Goal: Navigation & Orientation: Find specific page/section

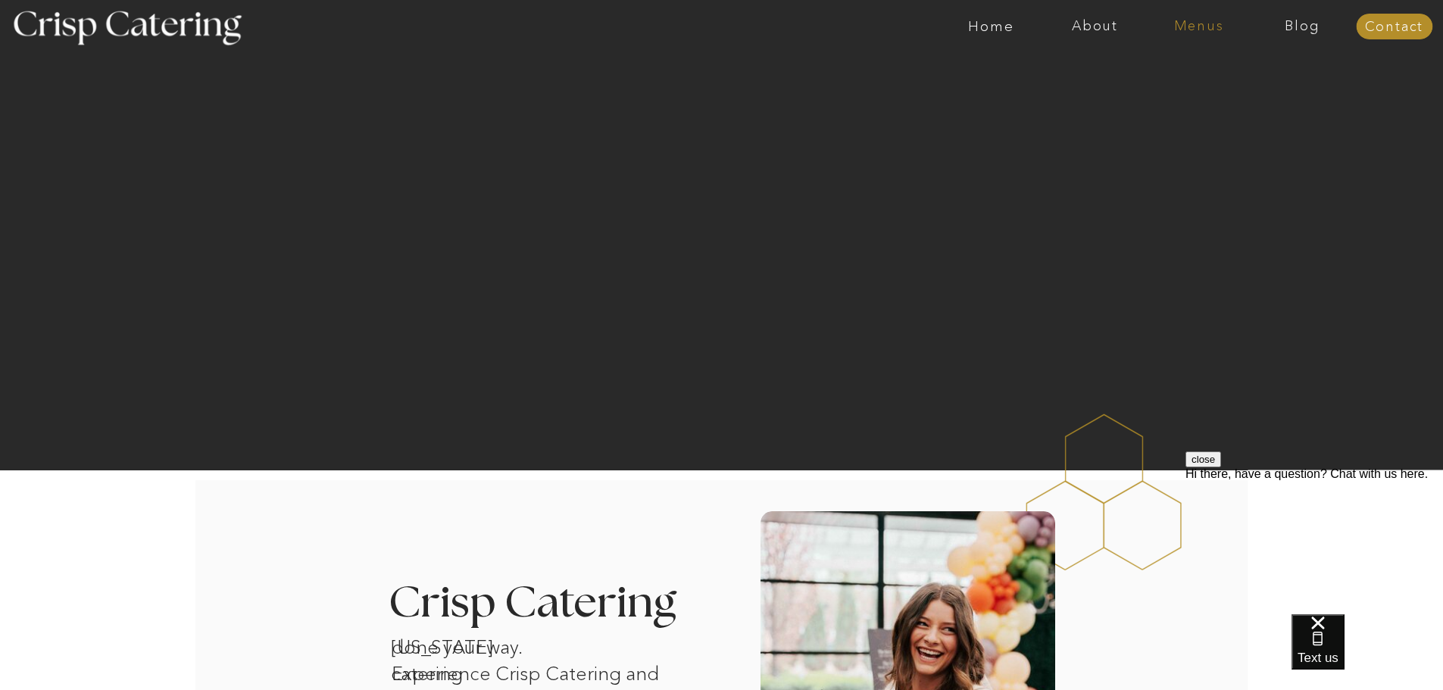
click at [1192, 20] on nav "Menus" at bounding box center [1199, 26] width 104 height 15
click at [1219, 65] on nav "Summer (Mar-Aug)" at bounding box center [1204, 68] width 136 height 14
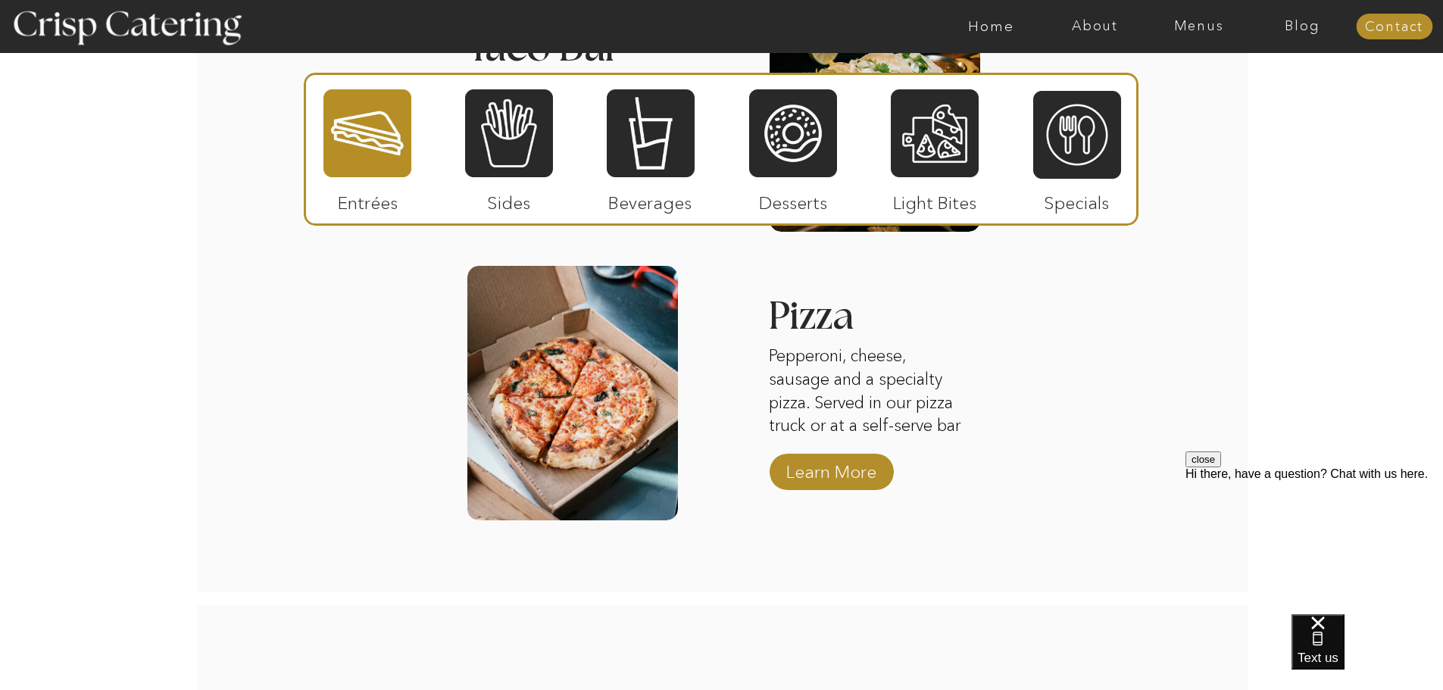
scroll to position [1894, 0]
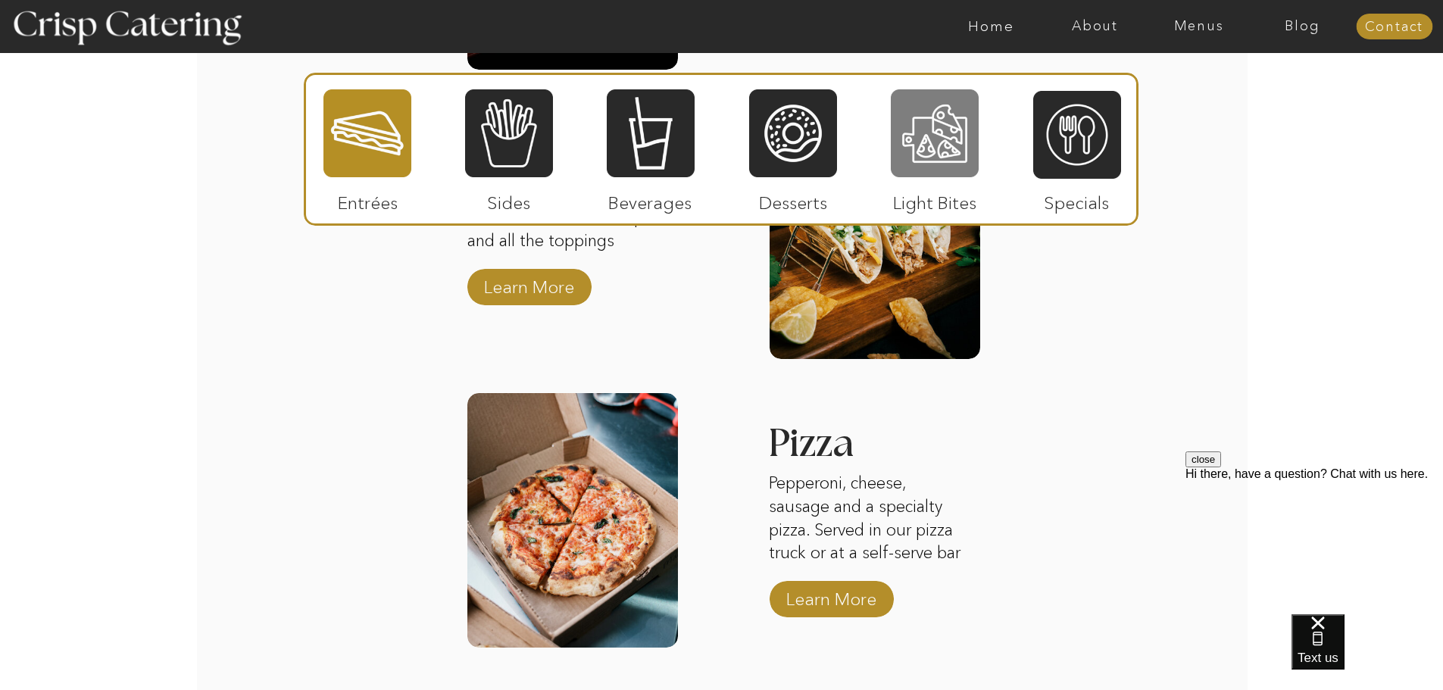
click at [954, 141] on div at bounding box center [935, 133] width 88 height 91
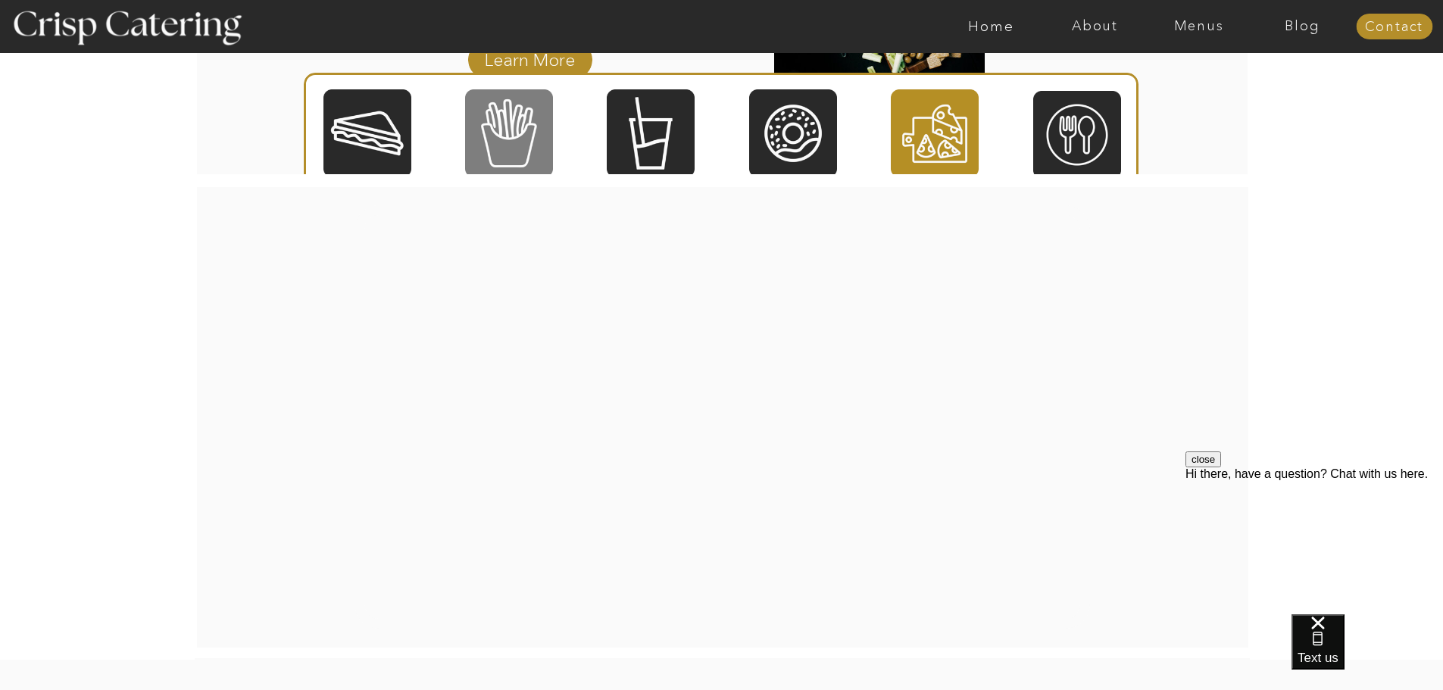
click at [534, 131] on div at bounding box center [509, 133] width 88 height 91
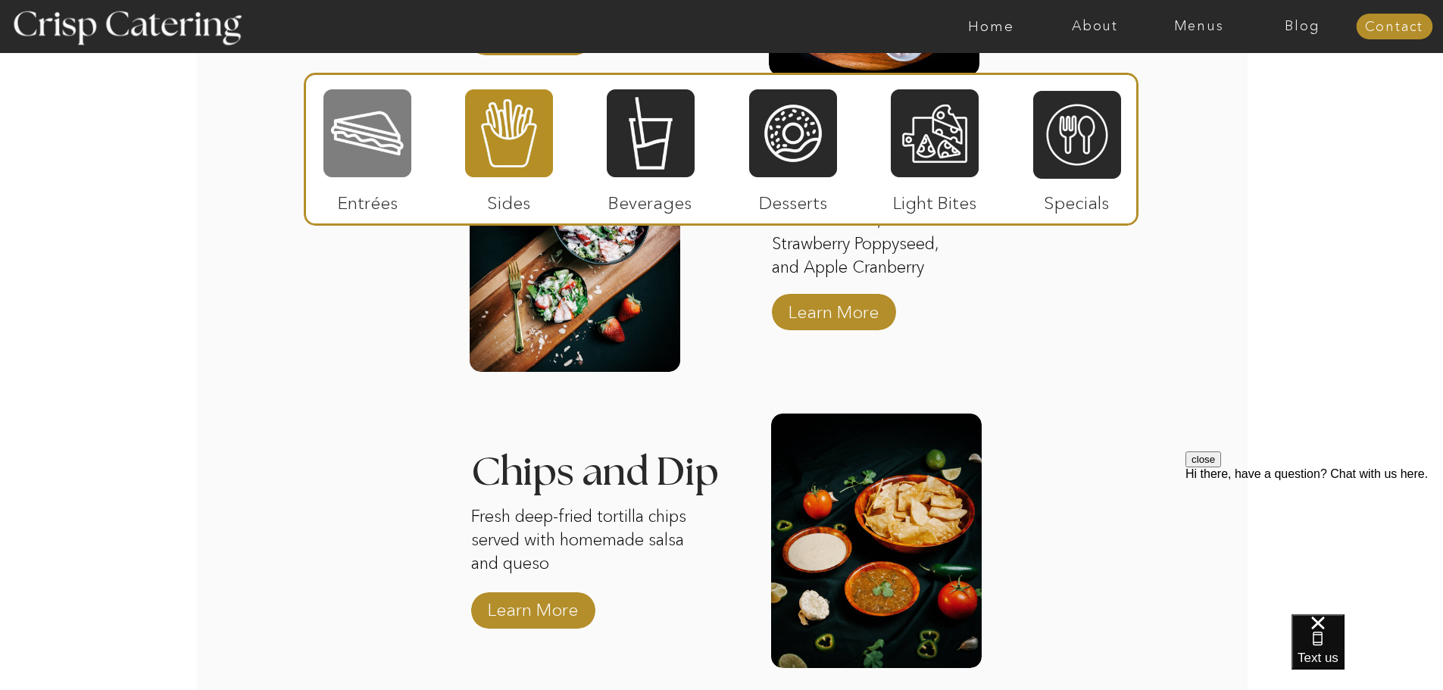
click at [356, 127] on div at bounding box center [368, 133] width 88 height 91
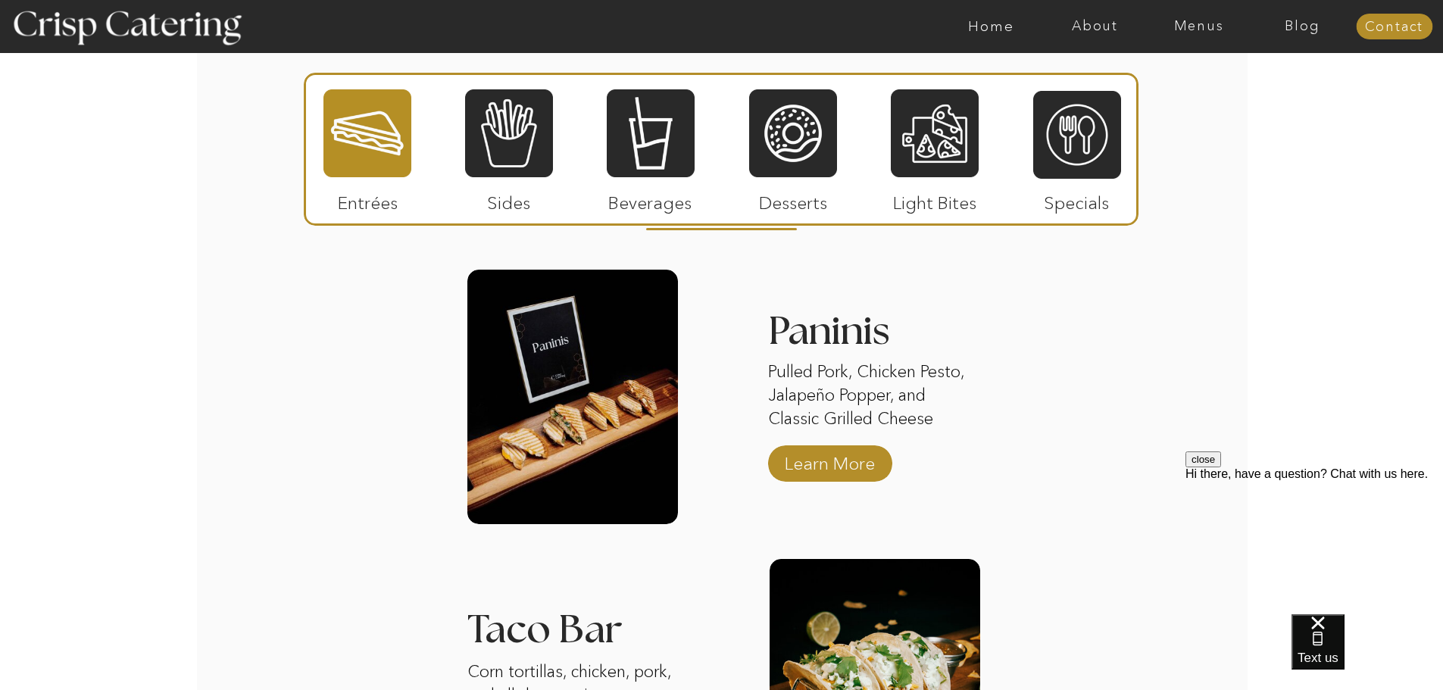
scroll to position [1288, 0]
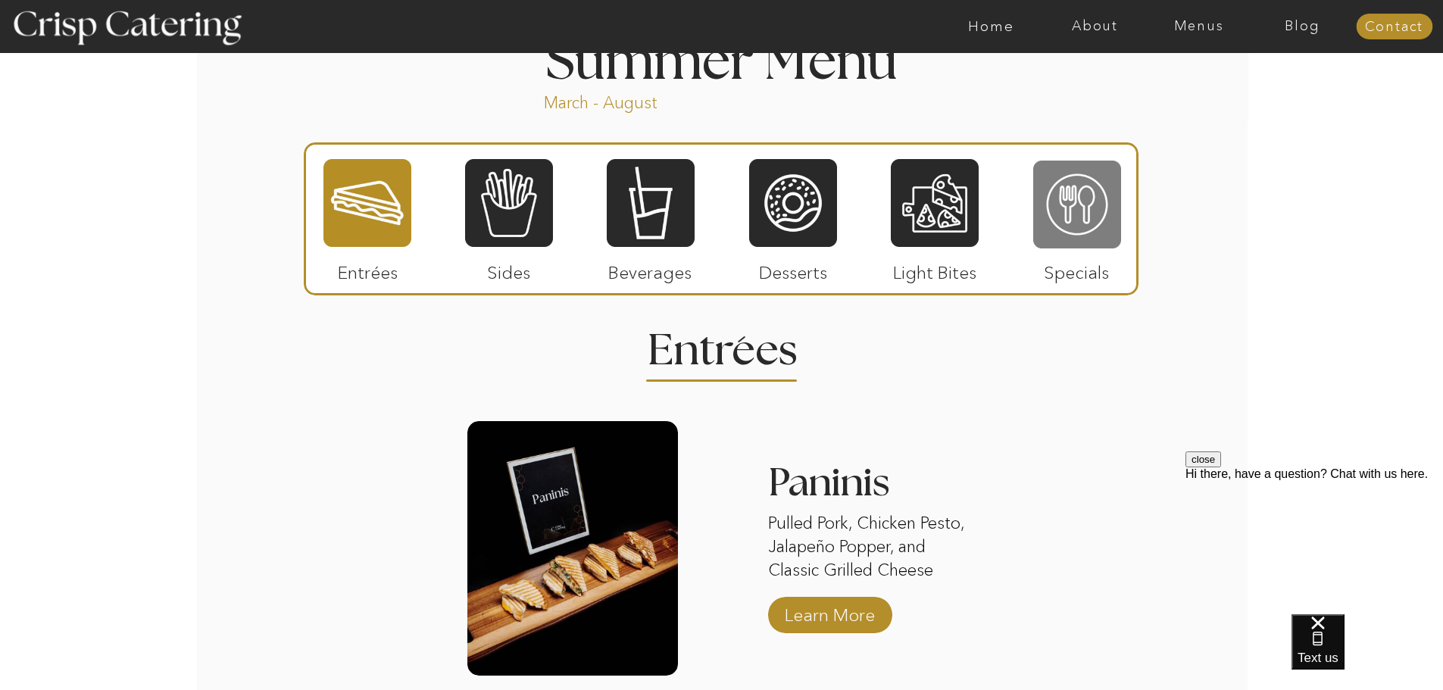
click at [1067, 205] on div at bounding box center [1077, 204] width 88 height 91
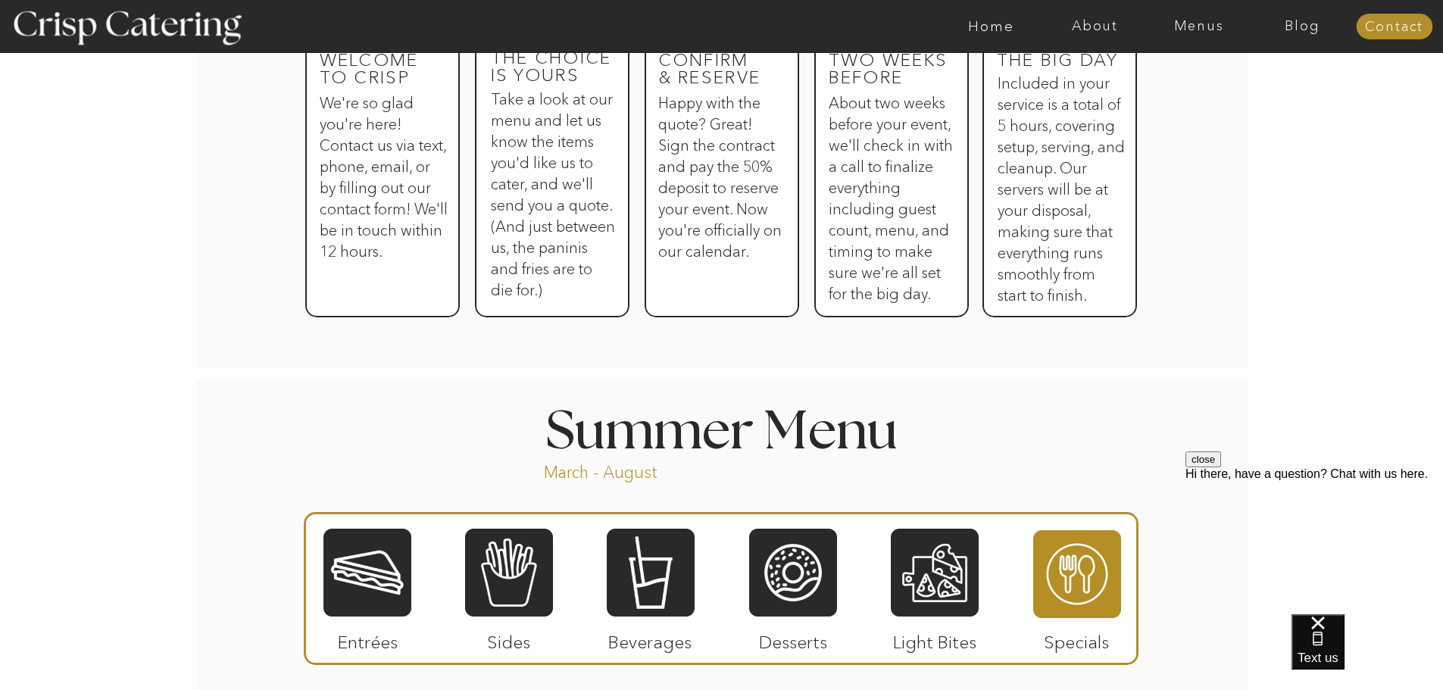
scroll to position [682, 0]
